Goal: Task Accomplishment & Management: Use online tool/utility

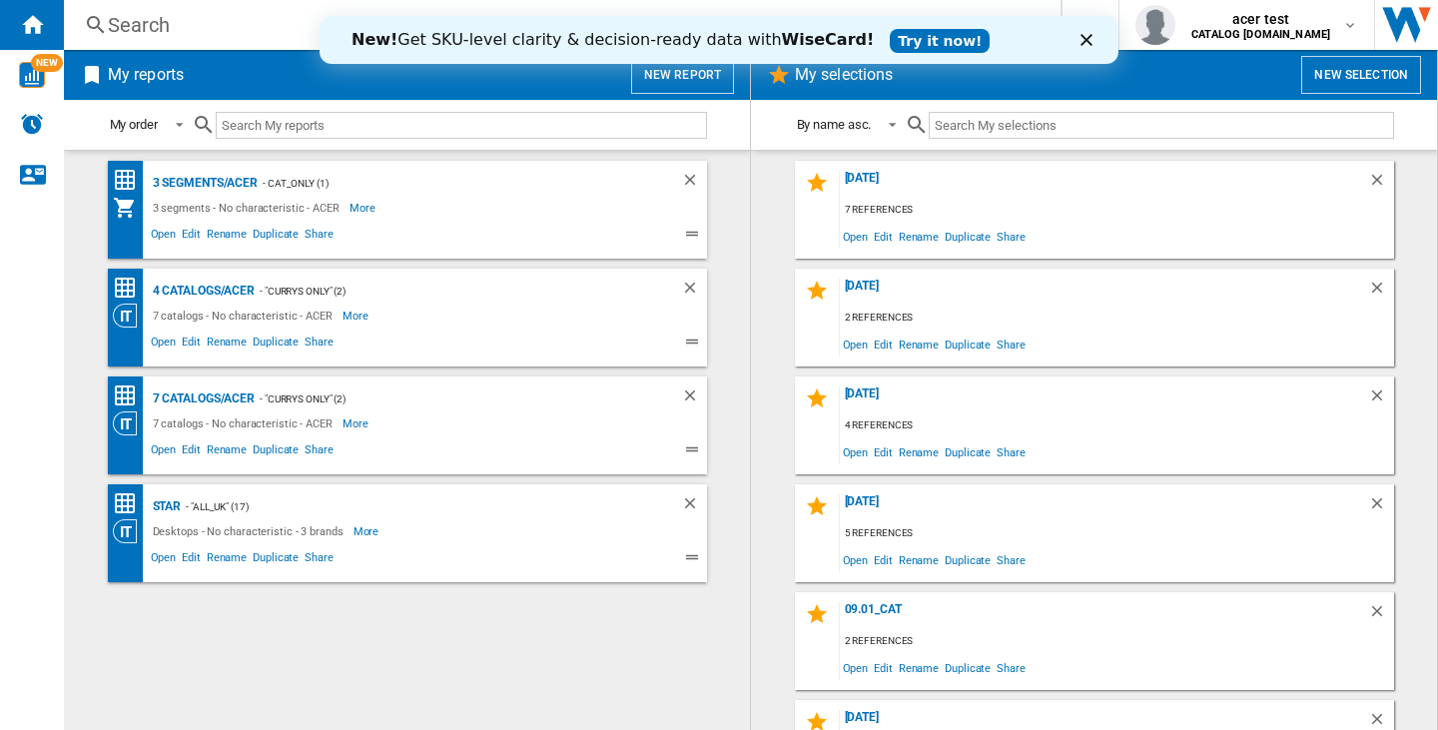
click at [1086, 39] on polygon "Fermer" at bounding box center [1087, 40] width 12 height 12
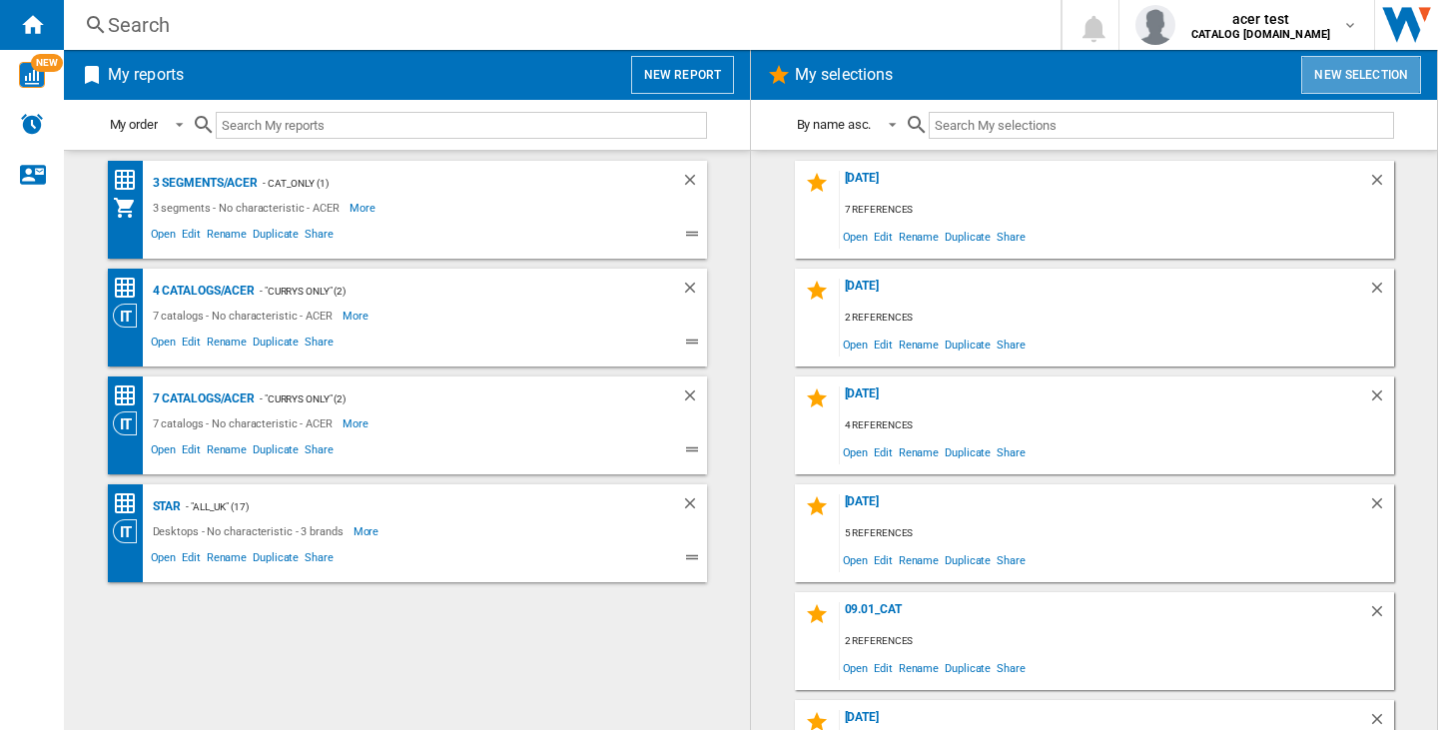
click at [1343, 76] on button "New selection" at bounding box center [1361, 75] width 120 height 38
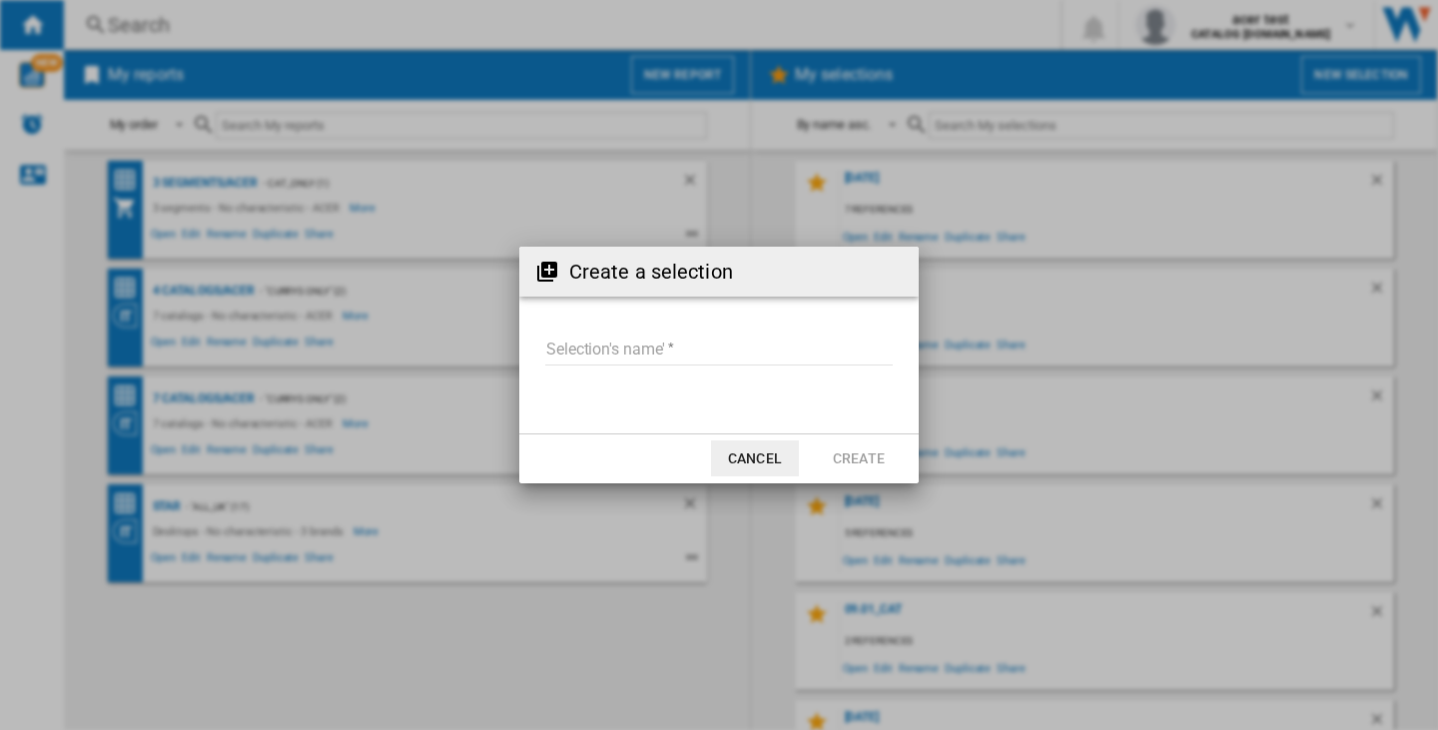
click at [722, 349] on input "Selection's name'" at bounding box center [719, 351] width 348 height 30
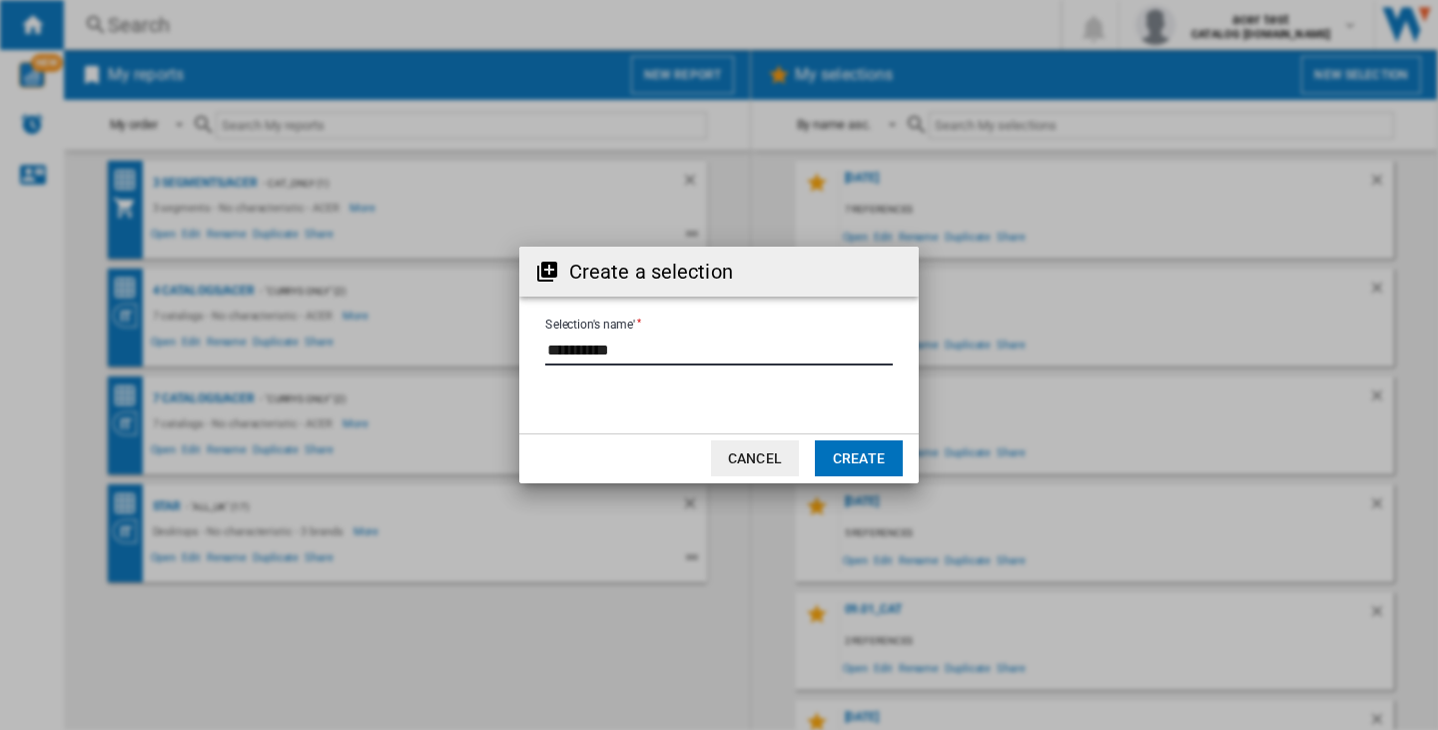
type input "**********"
click at [839, 449] on button "Create" at bounding box center [859, 458] width 88 height 36
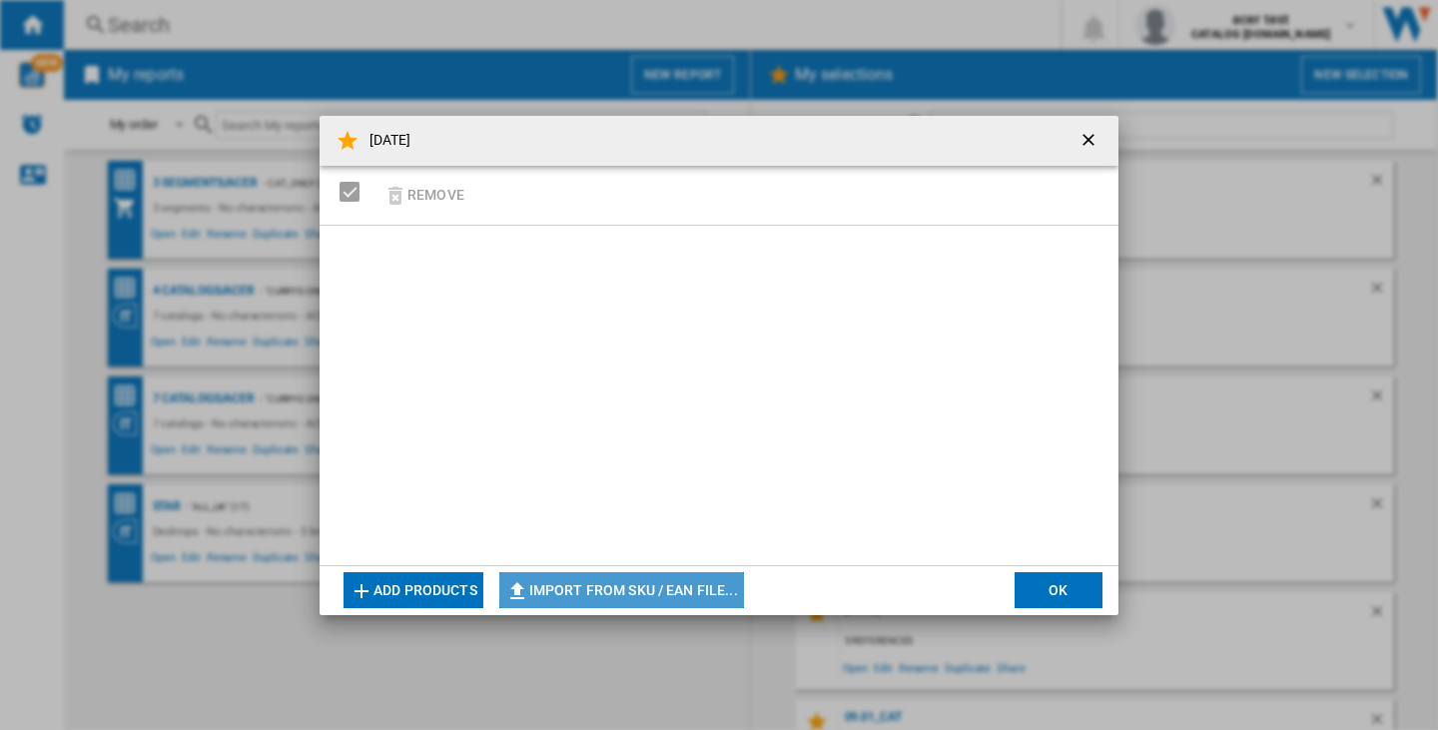
click at [674, 583] on button "Import from SKU / EAN file..." at bounding box center [621, 590] width 245 height 36
type input "**********"
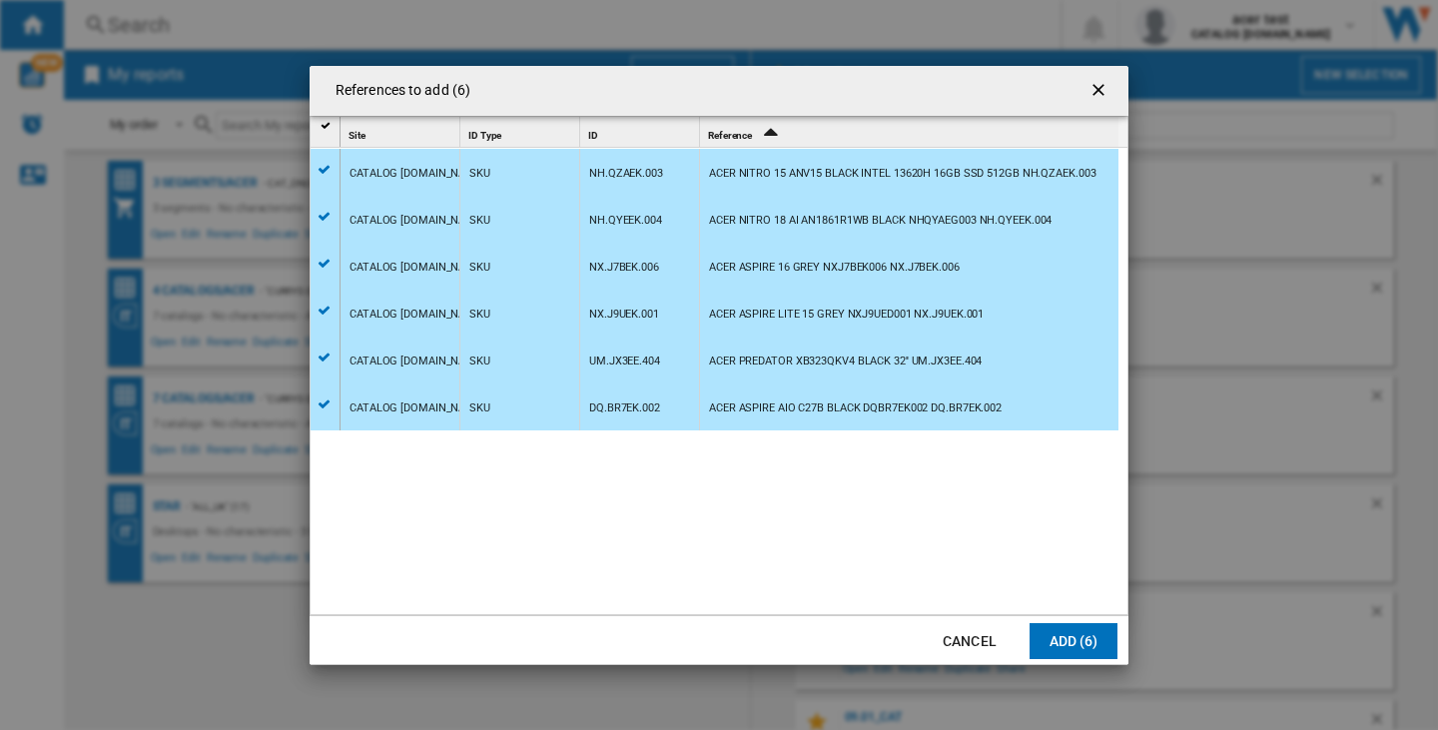
click at [1059, 659] on md-dialog-actions "Cancel Add (6)" at bounding box center [719, 640] width 819 height 50
click at [1063, 650] on button "Add (6)" at bounding box center [1074, 641] width 88 height 36
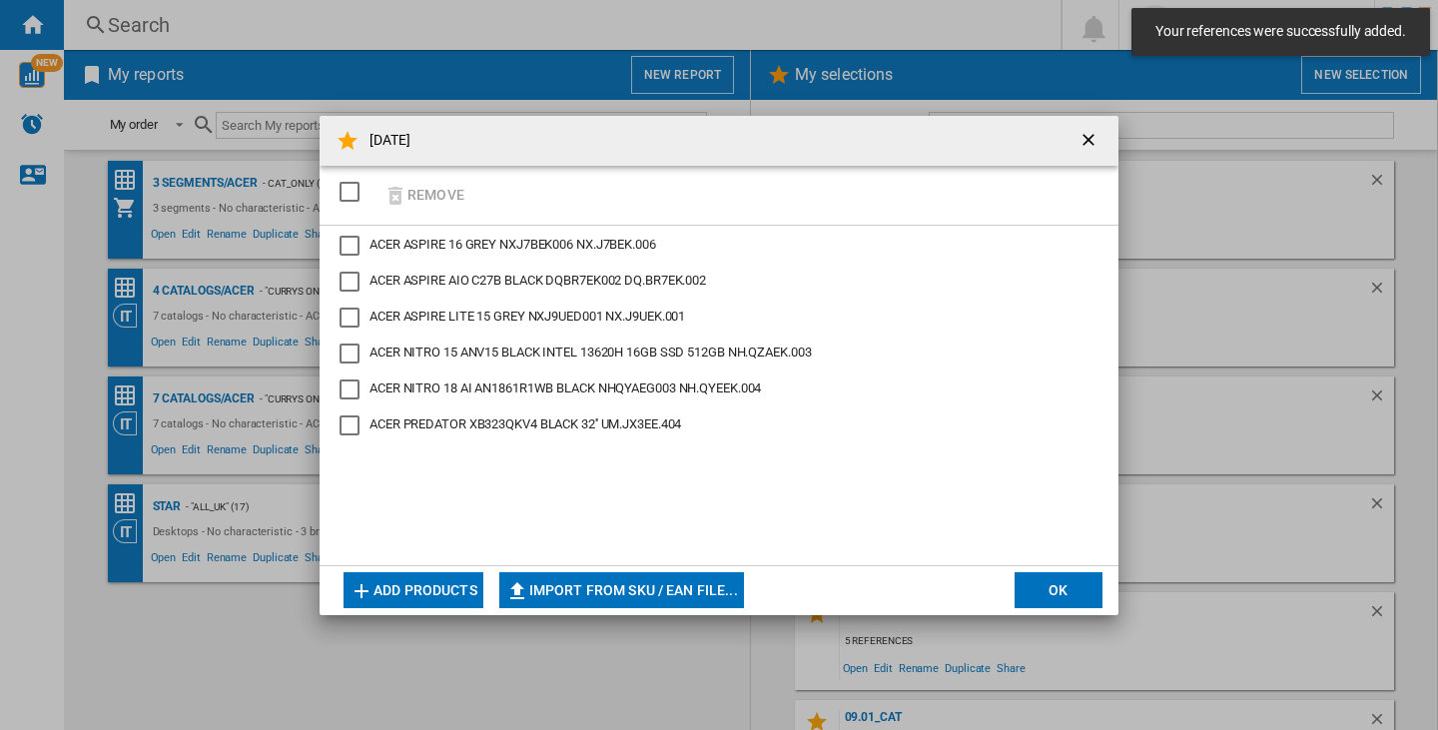
click at [1062, 586] on button "OK" at bounding box center [1059, 590] width 88 height 36
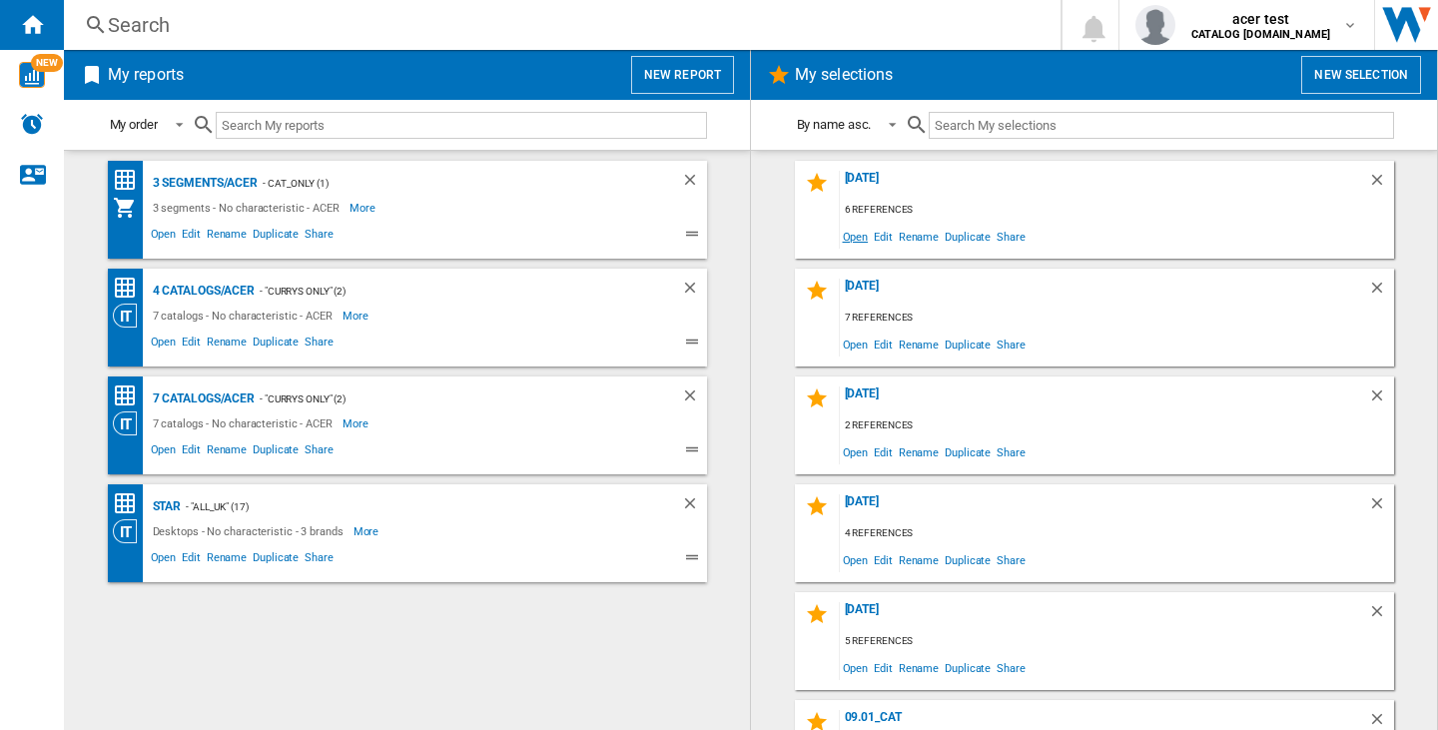
click at [849, 226] on span "Open" at bounding box center [856, 236] width 32 height 27
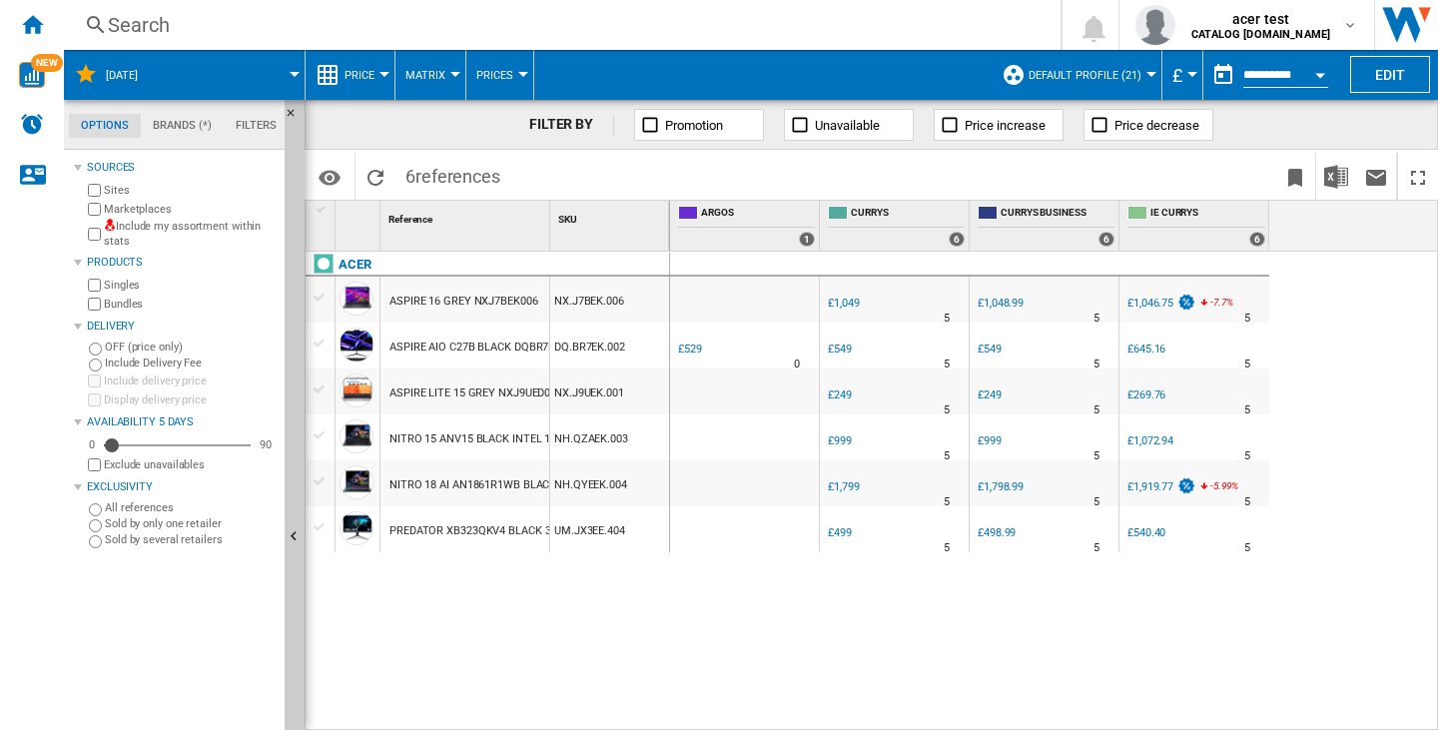
click at [890, 664] on div "-1.0 % £1,049 % N/A 5 CURRYS BUSINESS -1.0 % £1,048.99" at bounding box center [1054, 491] width 769 height 479
click at [622, 632] on div "ACER ASPIRE 16 GREY NXJ7BEK006 NX.J7BEK.006 ASPIRE AIO C27B BLACK DQBR7EK002 DQ…" at bounding box center [488, 486] width 365 height 468
click at [34, 15] on ng-md-icon "Home" at bounding box center [32, 24] width 24 height 24
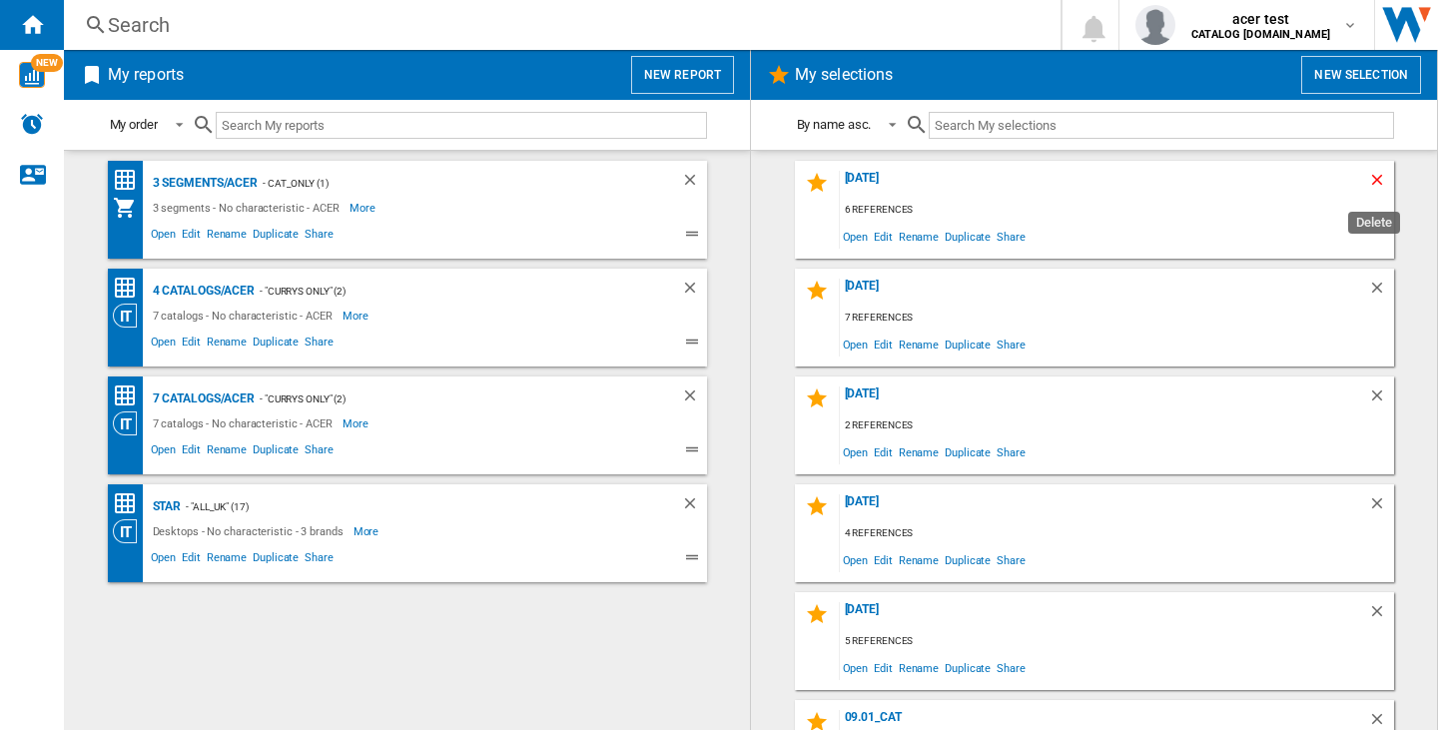
click at [1383, 175] on ng-md-icon "Delete" at bounding box center [1380, 183] width 24 height 24
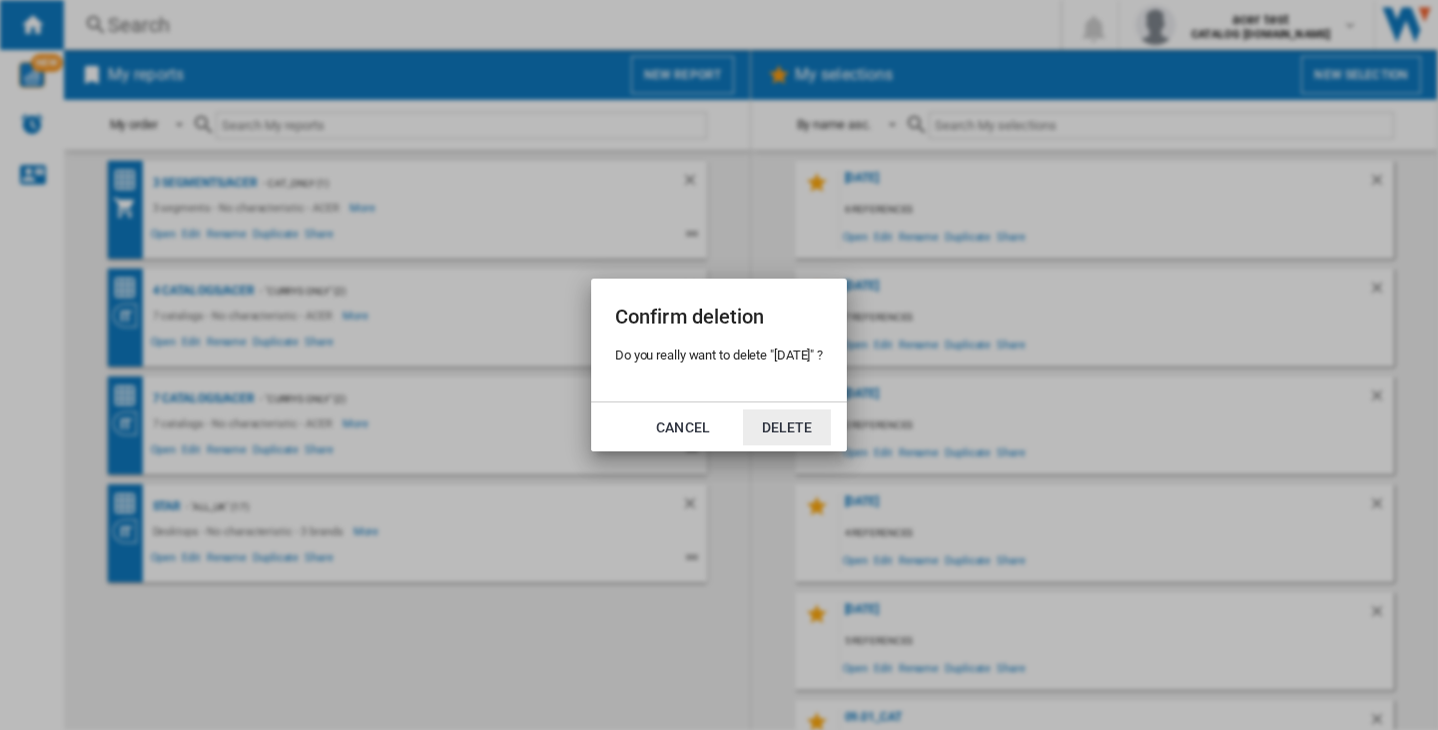
click at [795, 426] on button "Delete" at bounding box center [787, 428] width 88 height 36
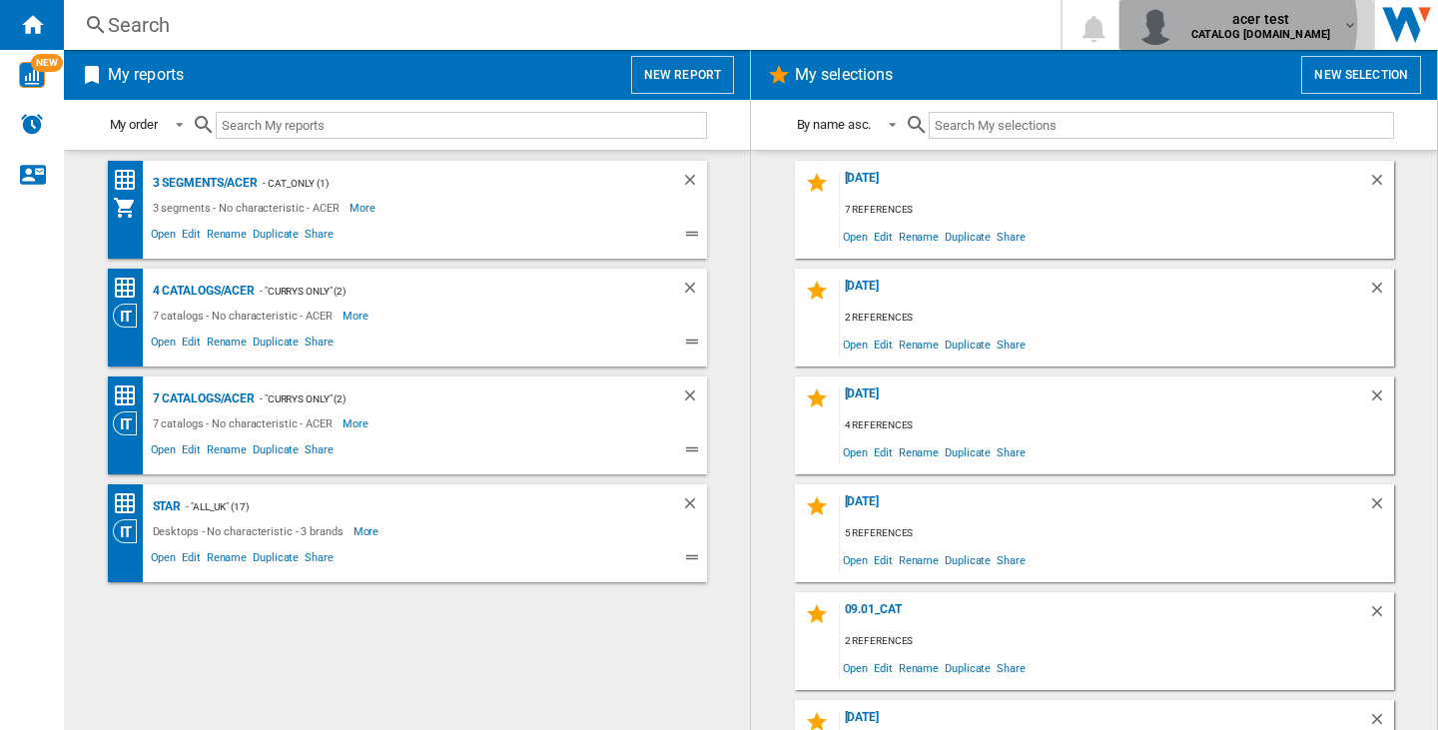
click at [1276, 24] on span "acer test" at bounding box center [1261, 19] width 139 height 20
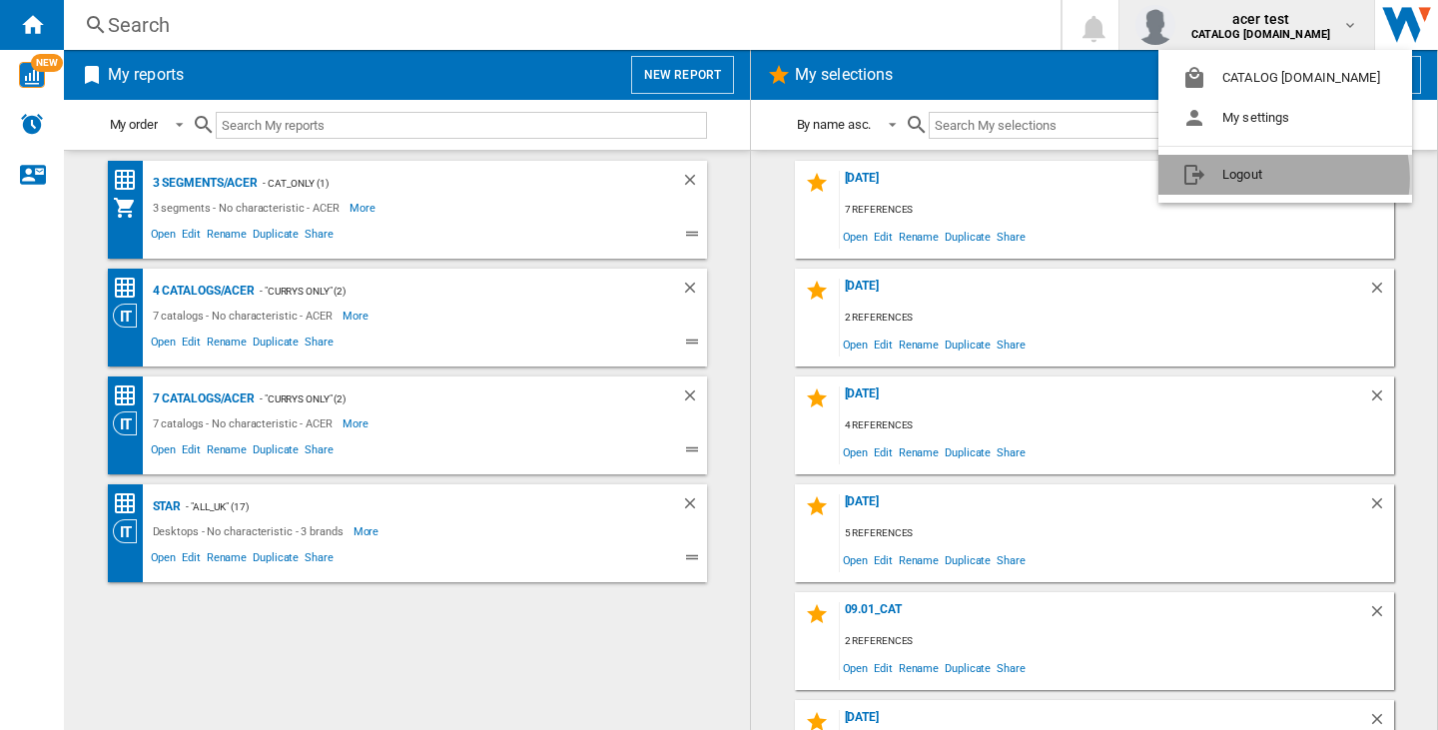
click at [1283, 178] on button "Logout" at bounding box center [1286, 175] width 254 height 40
